Goal: Task Accomplishment & Management: Use online tool/utility

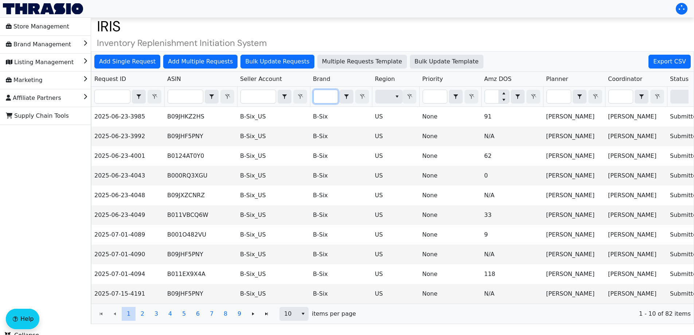
click at [318, 91] on input "Filter" at bounding box center [326, 96] width 24 height 13
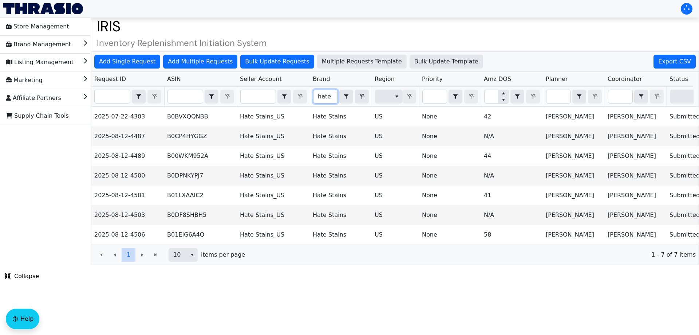
type input "hate"
click at [655, 62] on div "Add Single Request Add Multiple Requests Bulk Update Requests Multiple Requests…" at bounding box center [395, 62] width 608 height 20
click at [665, 61] on span "Export CSV" at bounding box center [675, 61] width 33 height 9
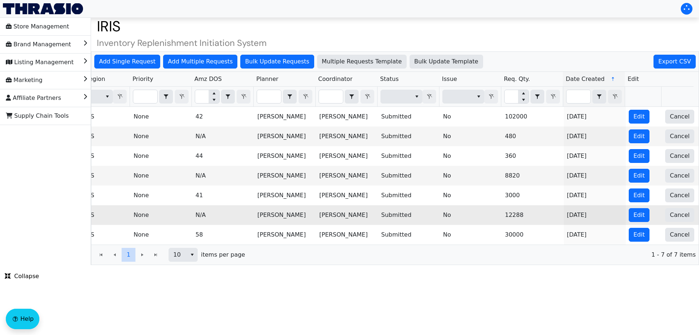
scroll to position [0, 294]
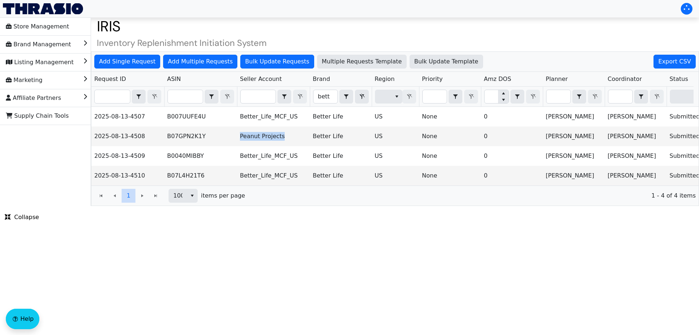
scroll to position [0, 294]
